Goal: Check status: Check status

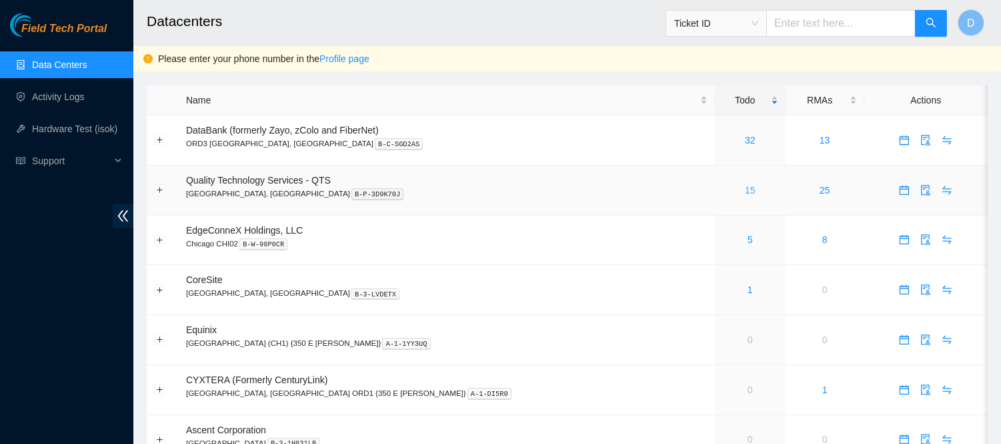
click at [745, 191] on link "15" at bounding box center [750, 190] width 11 height 11
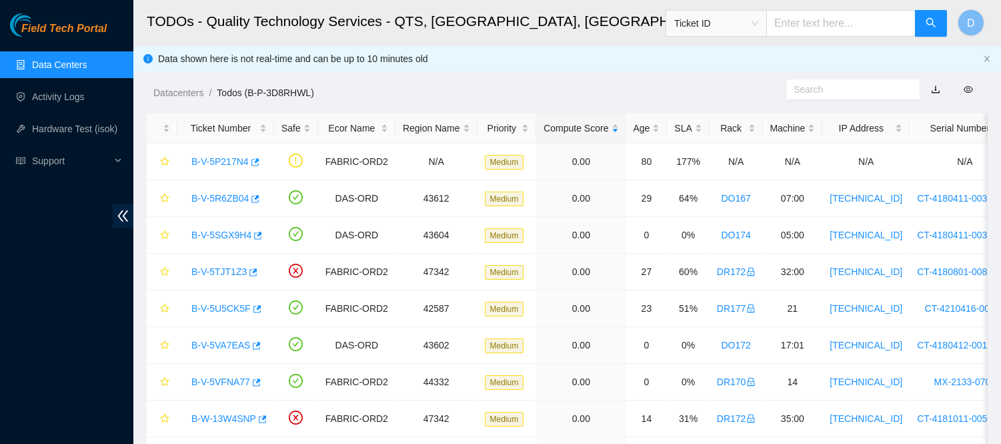
click at [85, 59] on link "Data Centers" at bounding box center [59, 64] width 55 height 11
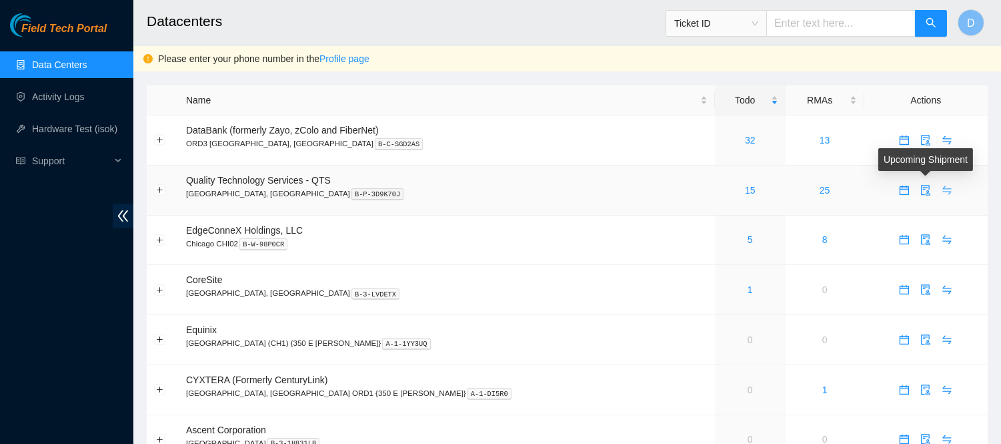
click at [943, 187] on icon "swap" at bounding box center [947, 189] width 9 height 9
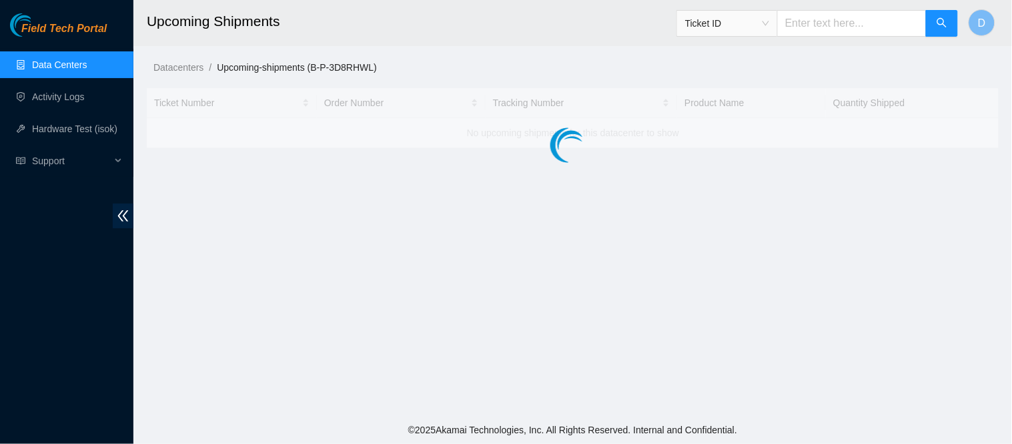
click at [525, 25] on h2 "Upcoming Shipments" at bounding box center [492, 21] width 690 height 43
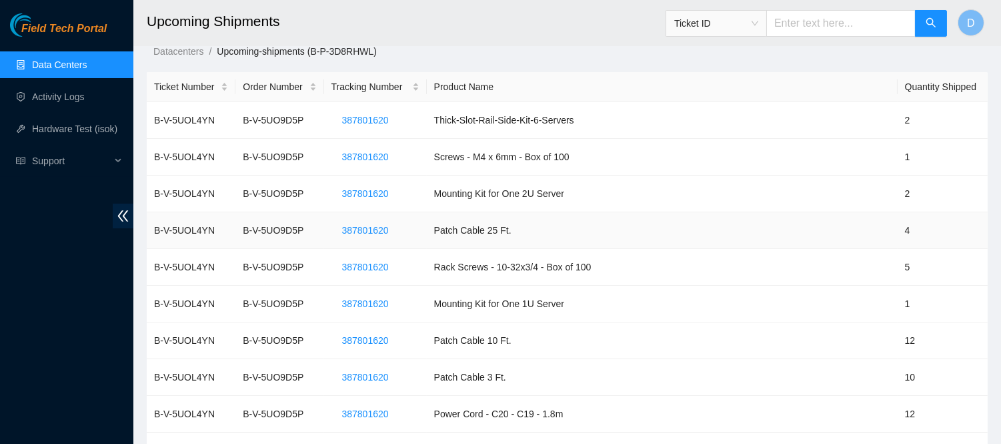
scroll to position [17, 0]
click at [381, 157] on span "387801620" at bounding box center [365, 156] width 47 height 15
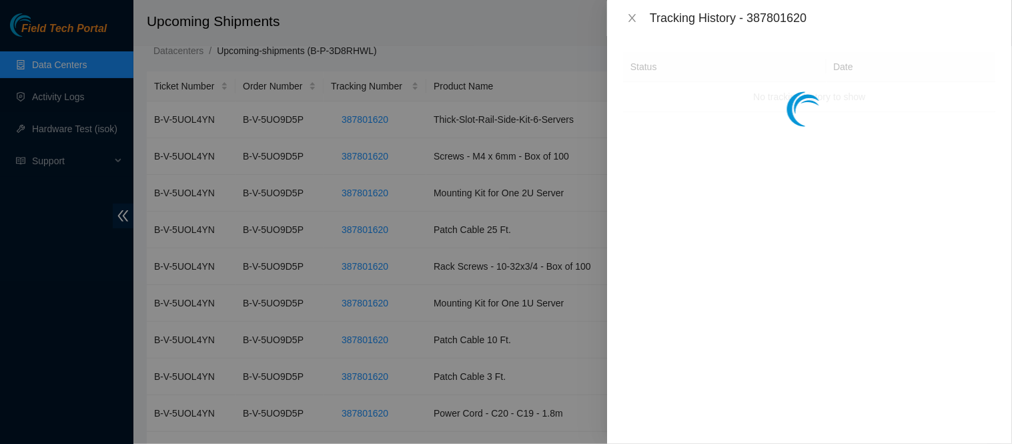
click at [755, 16] on div "Tracking History - 387801620" at bounding box center [823, 18] width 346 height 15
copy div "387801620"
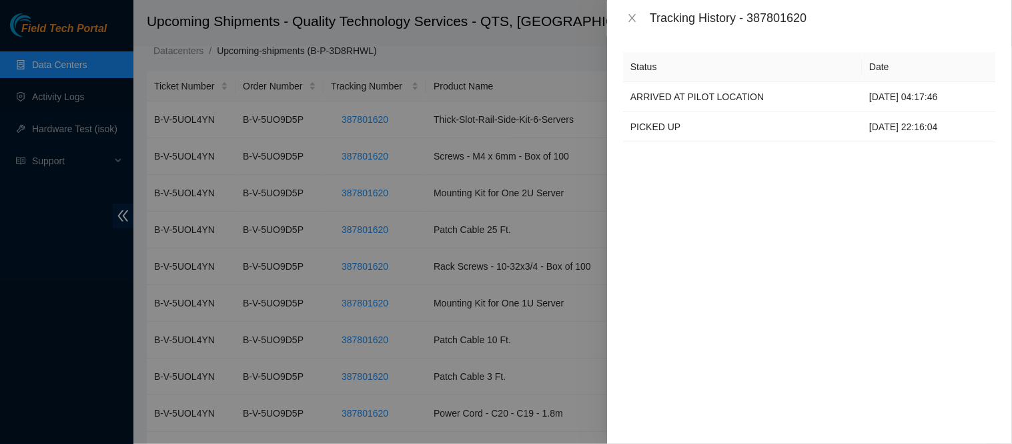
click at [630, 24] on div "Tracking History - 387801620" at bounding box center [809, 18] width 373 height 15
click at [630, 22] on icon "close" at bounding box center [632, 18] width 11 height 11
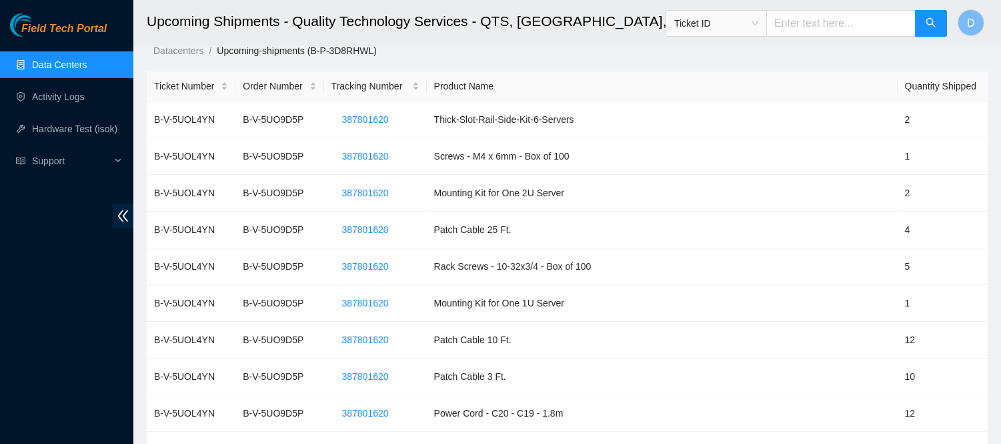
click at [68, 63] on link "Data Centers" at bounding box center [59, 64] width 55 height 11
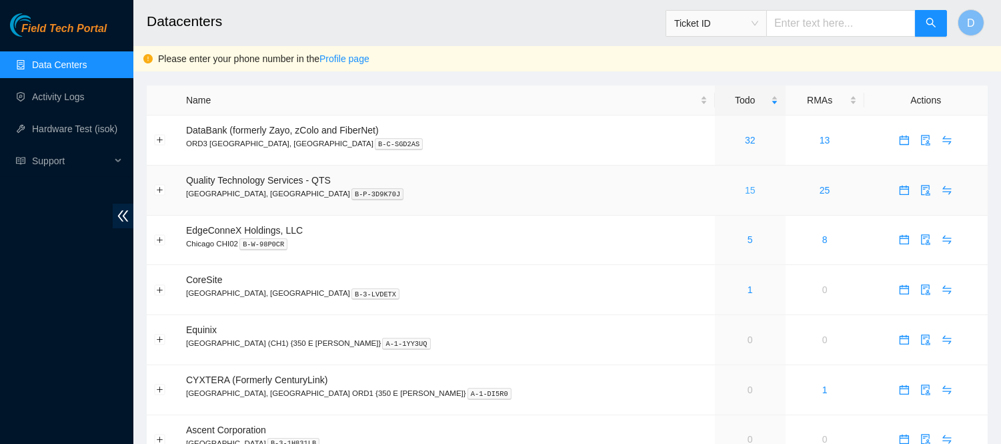
click at [745, 192] on link "15" at bounding box center [750, 190] width 11 height 11
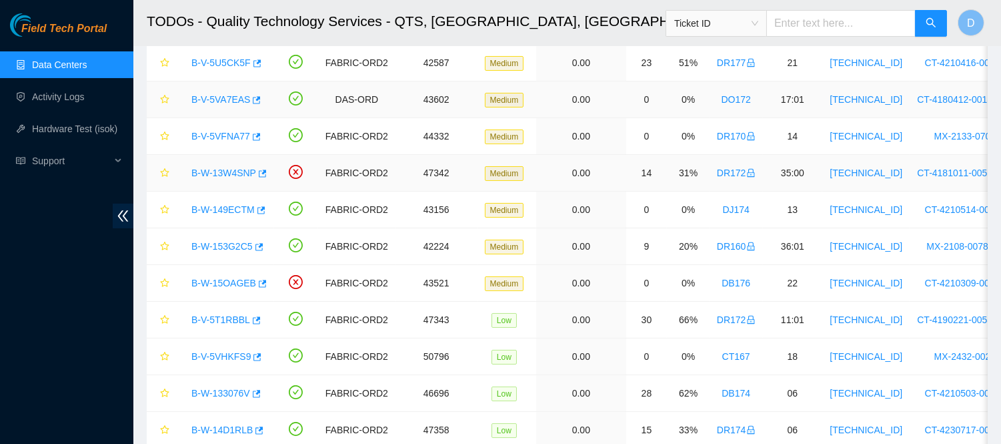
scroll to position [247, 0]
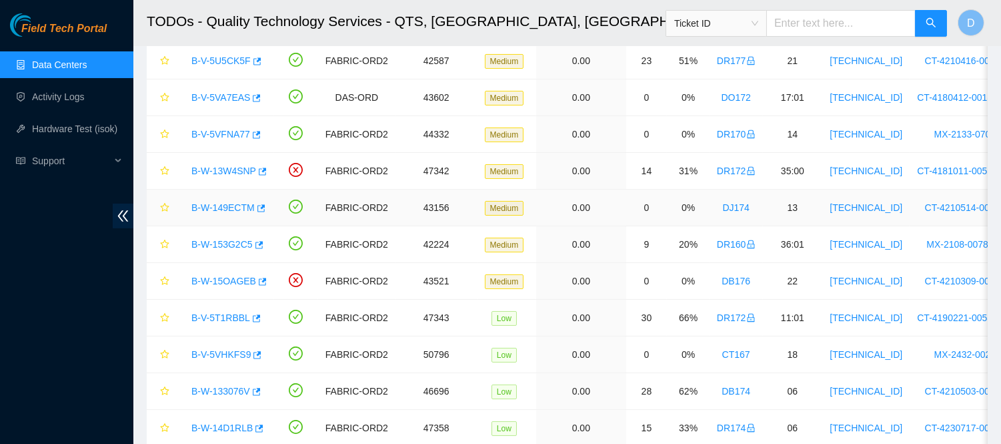
click at [235, 203] on link "B-W-149ECTM" at bounding box center [222, 207] width 63 height 11
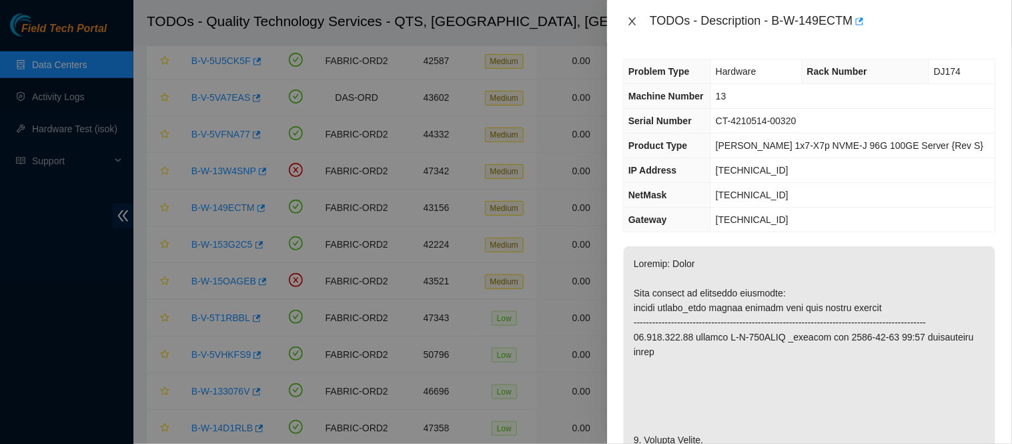
click at [632, 18] on icon "close" at bounding box center [632, 21] width 11 height 11
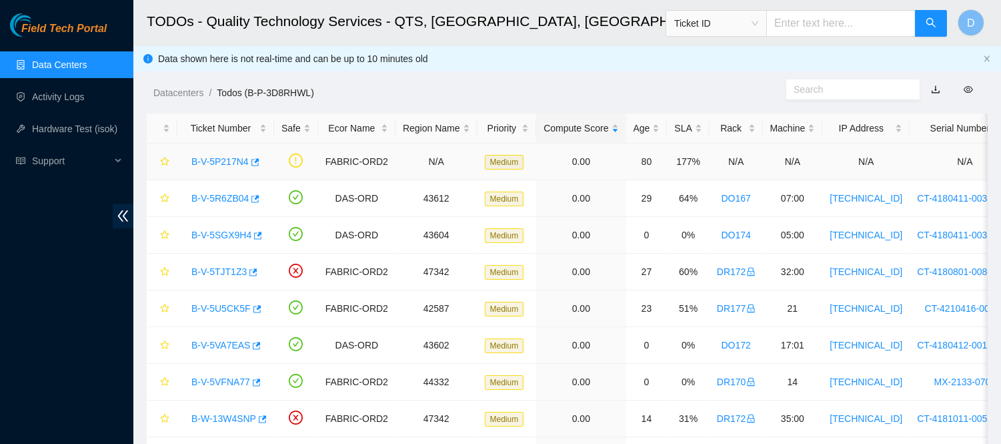
click at [227, 163] on link "B-V-5P217N4" at bounding box center [219, 161] width 57 height 11
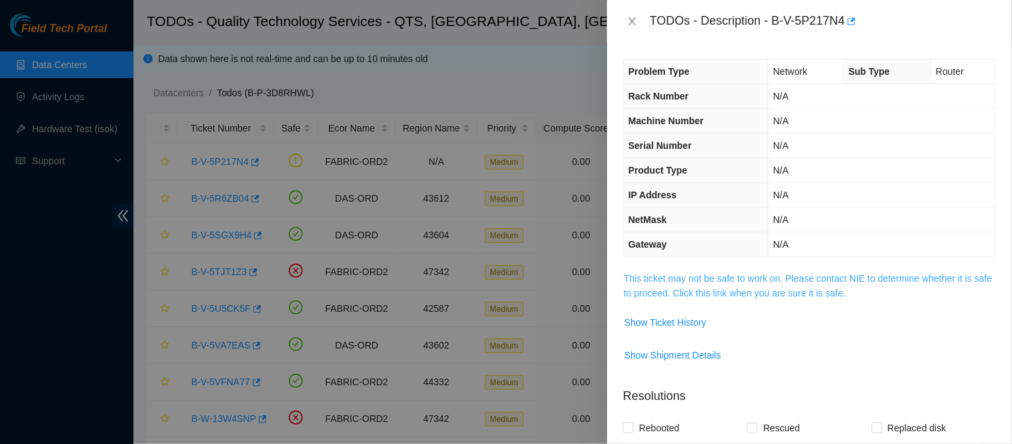
click at [780, 281] on link "This ticket may not be safe to work on. Please contact NIE to determine whether…" at bounding box center [808, 285] width 368 height 25
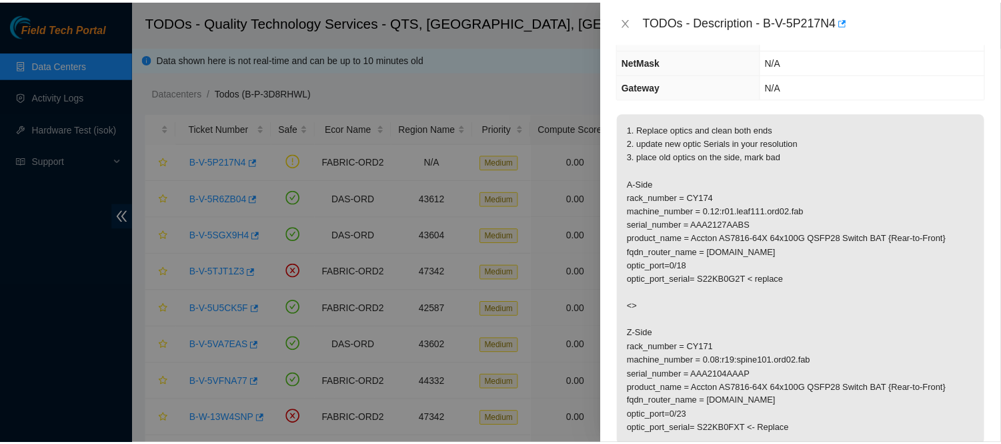
scroll to position [159, 0]
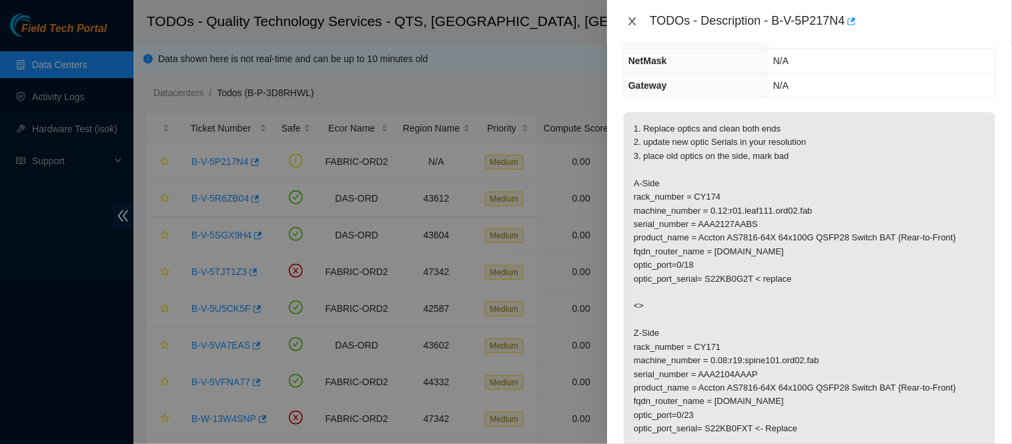
click at [631, 22] on icon "close" at bounding box center [632, 21] width 11 height 11
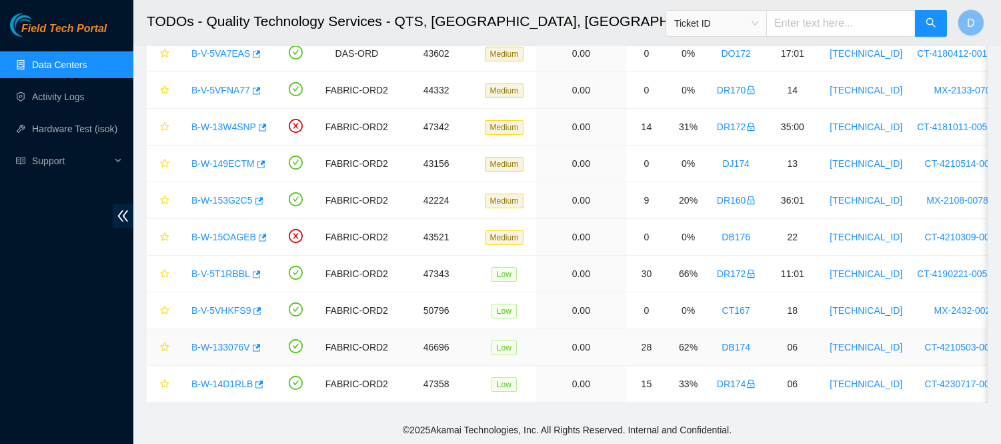
scroll to position [0, 0]
